Goal: Task Accomplishment & Management: Use online tool/utility

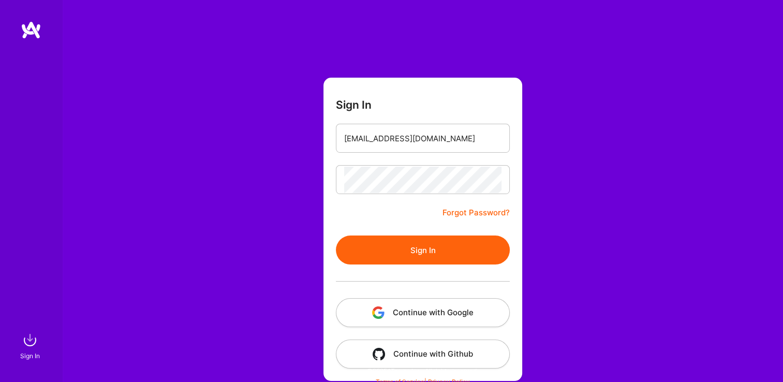
click at [345, 251] on button "Sign In" at bounding box center [423, 249] width 174 height 29
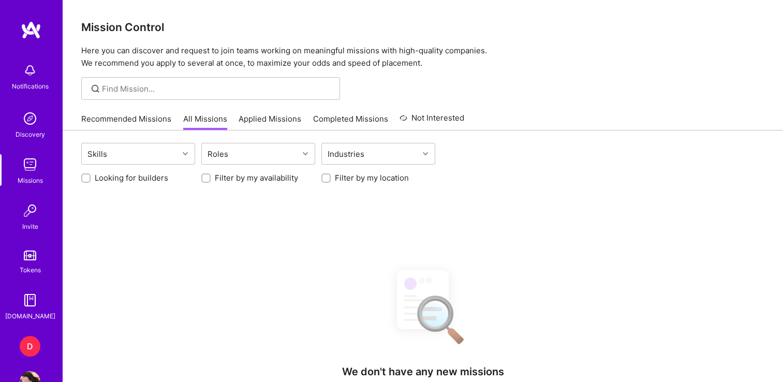
click at [20, 343] on div "D" at bounding box center [30, 346] width 21 height 21
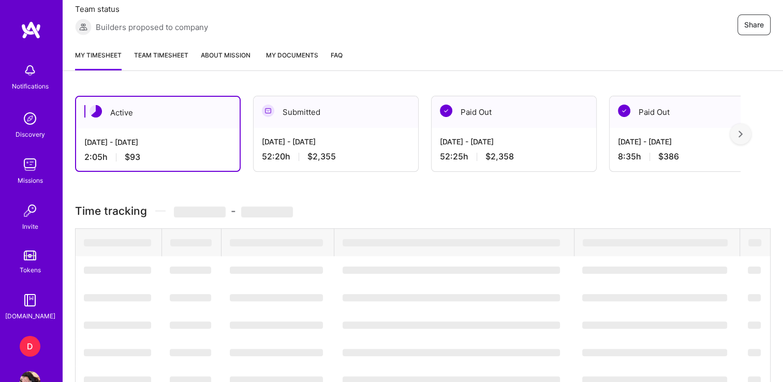
scroll to position [197, 0]
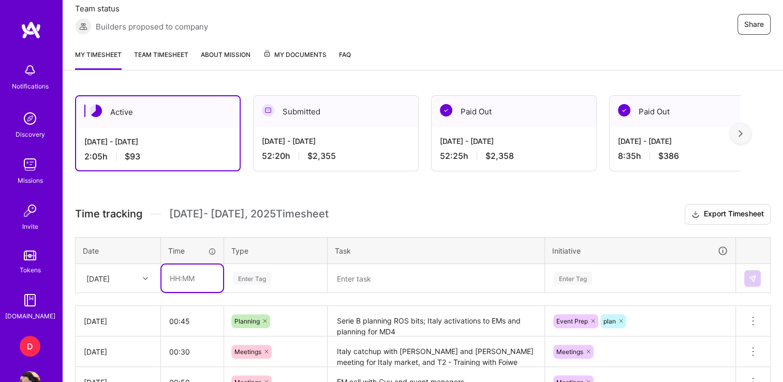
click at [174, 279] on input "text" at bounding box center [192, 277] width 62 height 27
type input "01:30"
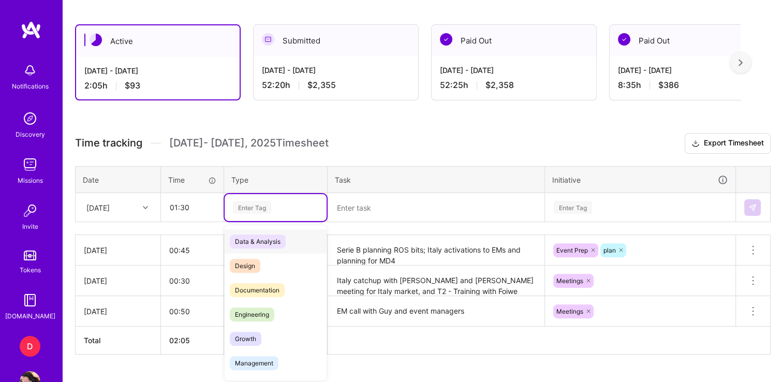
scroll to position [269, 0]
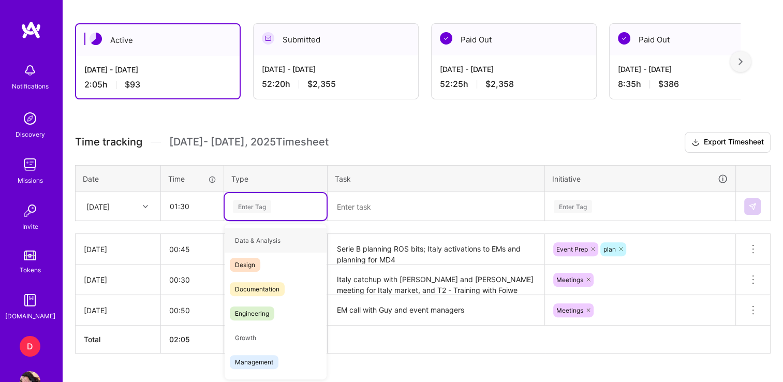
type input "e"
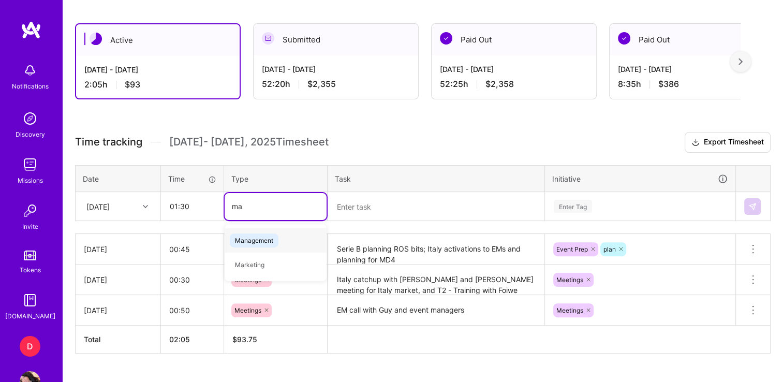
type input "man"
click at [257, 235] on span "Management" at bounding box center [254, 240] width 49 height 14
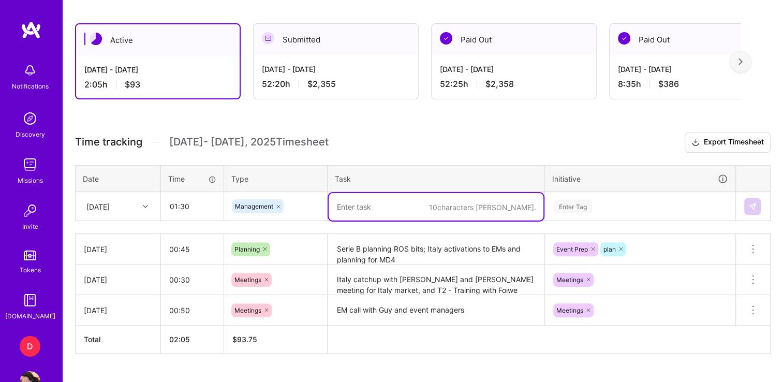
click at [384, 200] on textarea at bounding box center [436, 206] width 215 height 27
click at [417, 201] on textarea "Event manager for the [GEOGRAPHIC_DATA]" at bounding box center [436, 206] width 215 height 27
click at [414, 203] on textarea "Event manager for the [GEOGRAPHIC_DATA]" at bounding box center [436, 206] width 215 height 27
click at [532, 207] on textarea "Event manager for the 2025 [GEOGRAPHIC_DATA]" at bounding box center [436, 206] width 215 height 27
type textarea "Event manager for the 2025 [GEOGRAPHIC_DATA] #220 FZ"
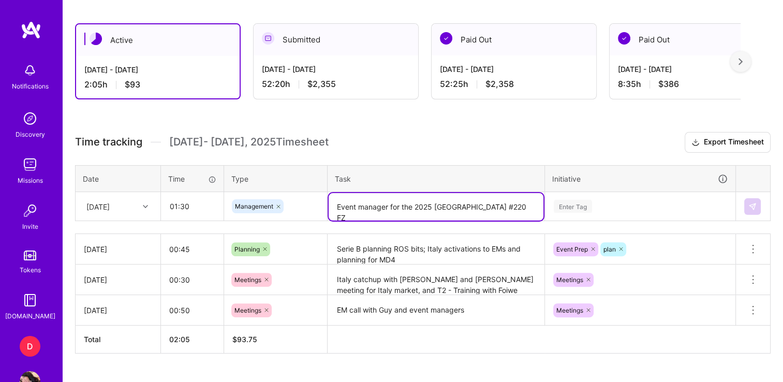
scroll to position [321, 0]
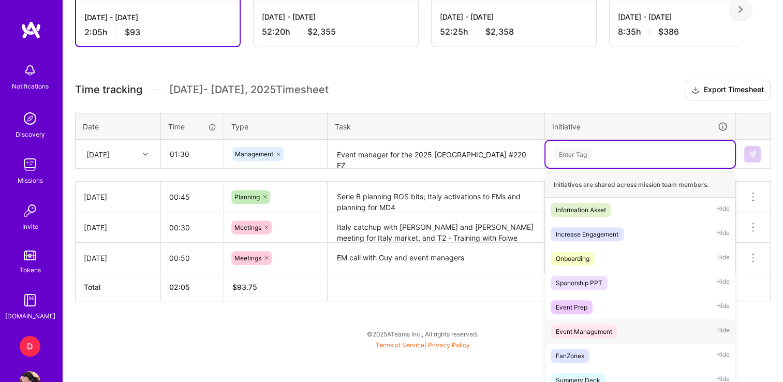
click at [594, 326] on div "Event Management" at bounding box center [584, 331] width 56 height 11
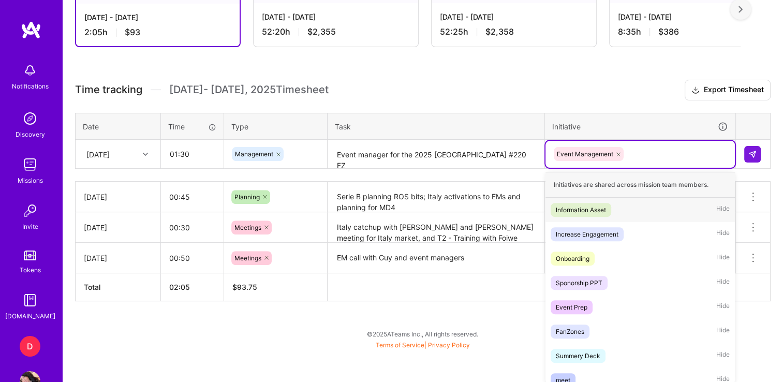
click at [647, 168] on div "option Event Management, selected. option Information Asset focused, 1 of 35. 3…" at bounding box center [639, 154] width 189 height 27
click at [577, 329] on div "FanZones" at bounding box center [570, 331] width 28 height 11
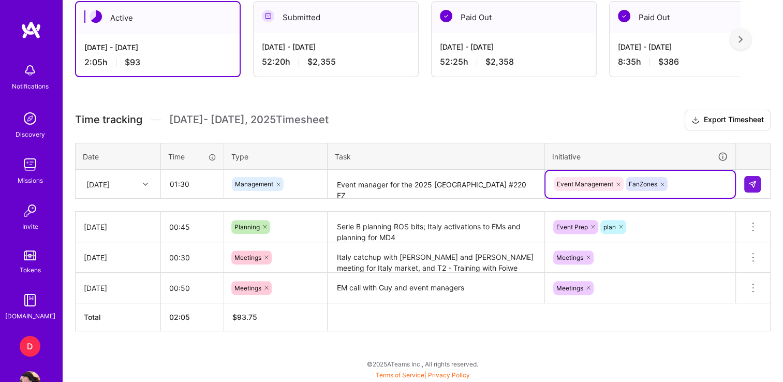
scroll to position [288, 0]
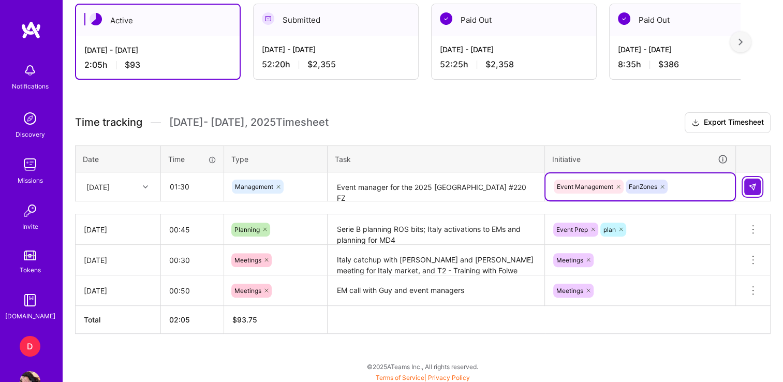
click at [751, 186] on img at bounding box center [752, 187] width 8 height 8
